Goal: Transaction & Acquisition: Purchase product/service

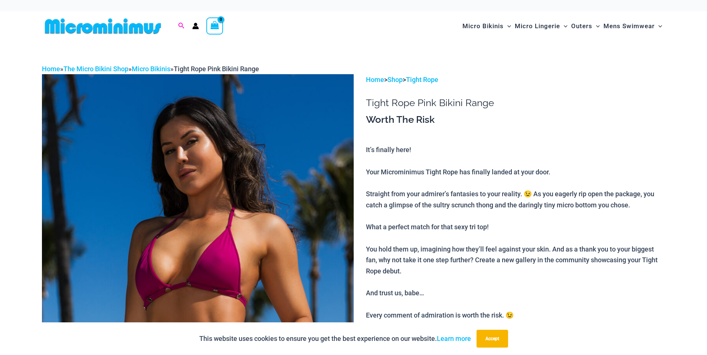
click at [181, 23] on icon "Search icon link" at bounding box center [181, 26] width 6 height 7
type input "**********"
click button "Search" at bounding box center [0, 0] width 0 height 0
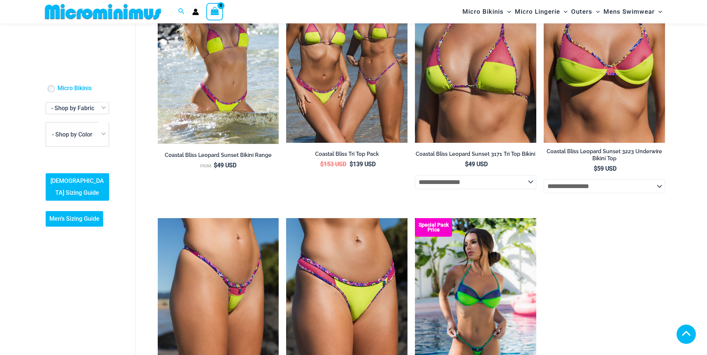
scroll to position [107, 0]
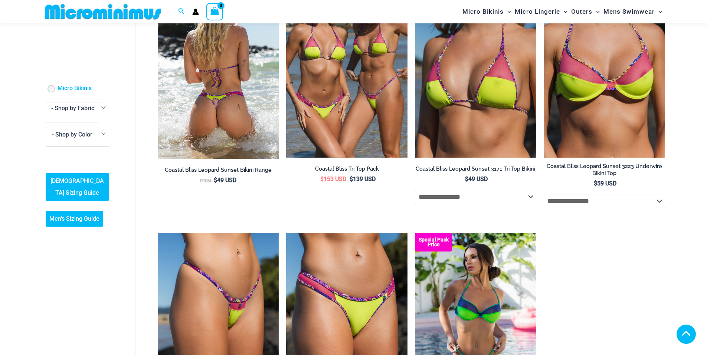
click at [205, 183] on span "From:" at bounding box center [206, 181] width 12 height 5
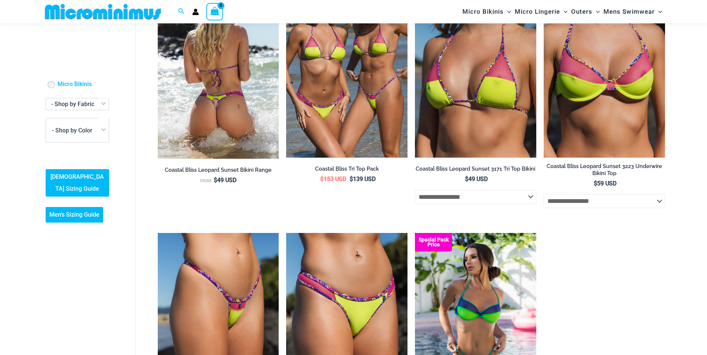
scroll to position [60, 0]
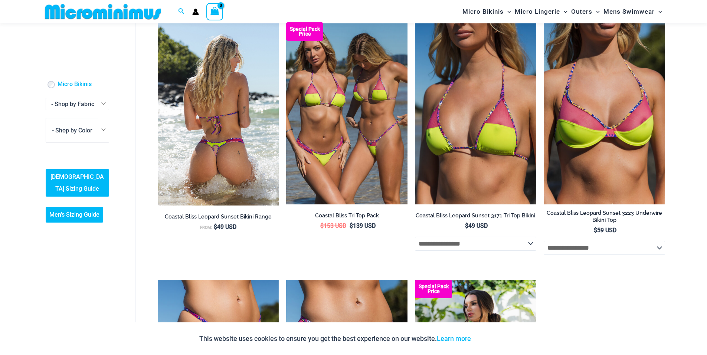
click at [186, 66] on img at bounding box center [218, 113] width 121 height 183
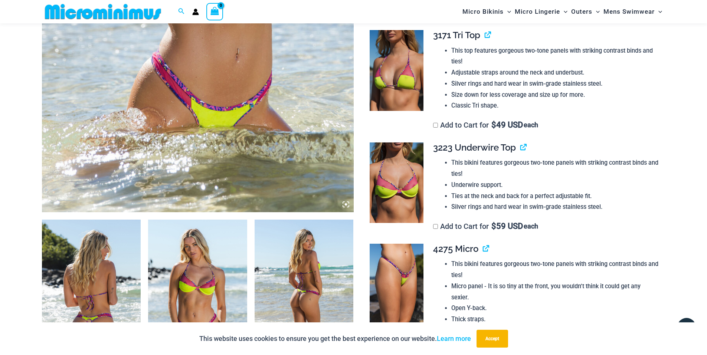
scroll to position [315, 0]
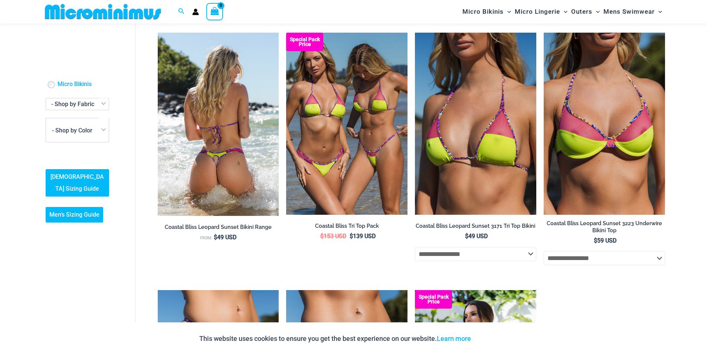
scroll to position [48, 0]
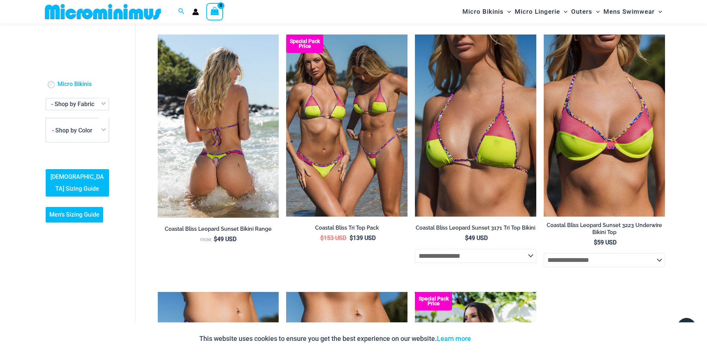
click at [238, 149] on img at bounding box center [218, 126] width 121 height 183
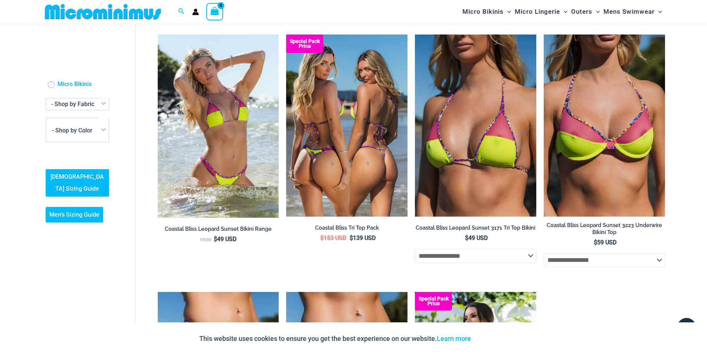
click at [328, 97] on img at bounding box center [346, 126] width 121 height 182
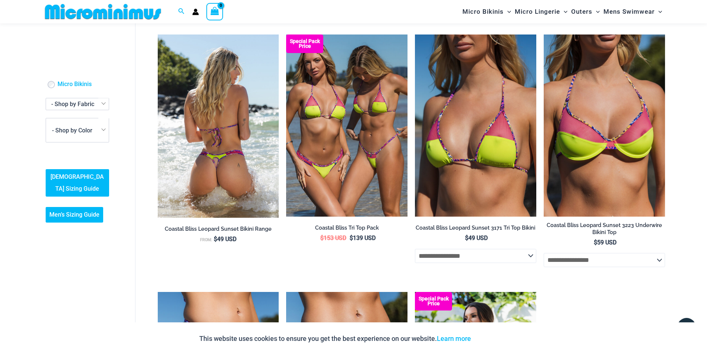
click at [173, 76] on img at bounding box center [218, 126] width 121 height 183
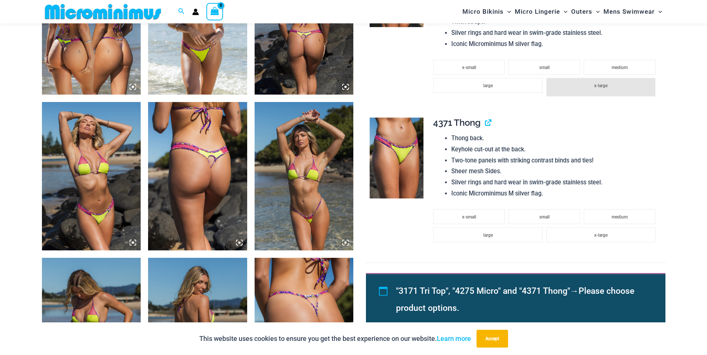
scroll to position [604, 0]
